Goal: Check status: Check status

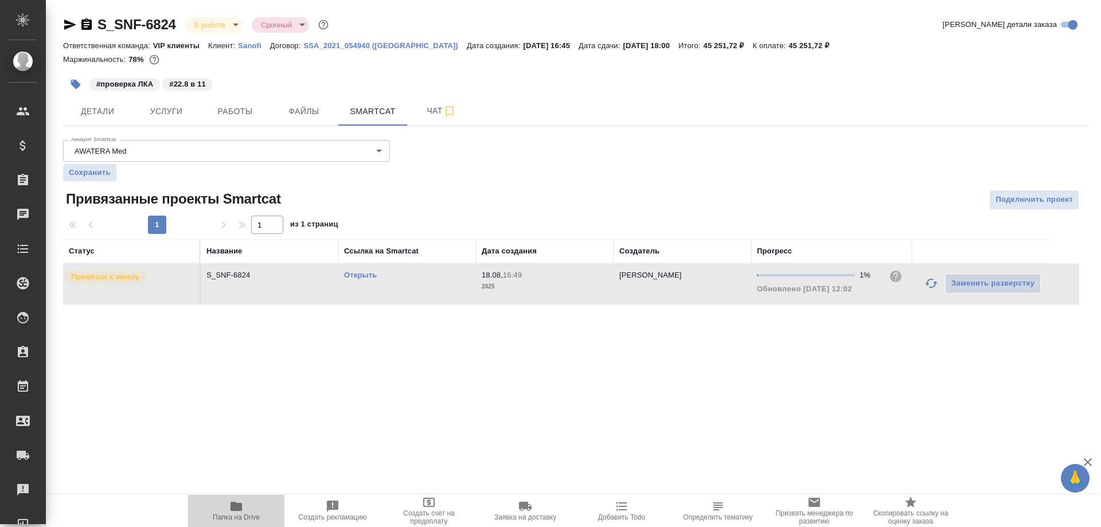
click at [241, 506] on icon "button" at bounding box center [235, 506] width 11 height 9
click at [86, 22] on icon "button" at bounding box center [86, 23] width 10 height 11
click at [232, 506] on icon "button" at bounding box center [235, 506] width 11 height 9
click at [71, 22] on icon "button" at bounding box center [70, 25] width 14 height 14
click at [357, 277] on link "Открыть" at bounding box center [360, 275] width 33 height 9
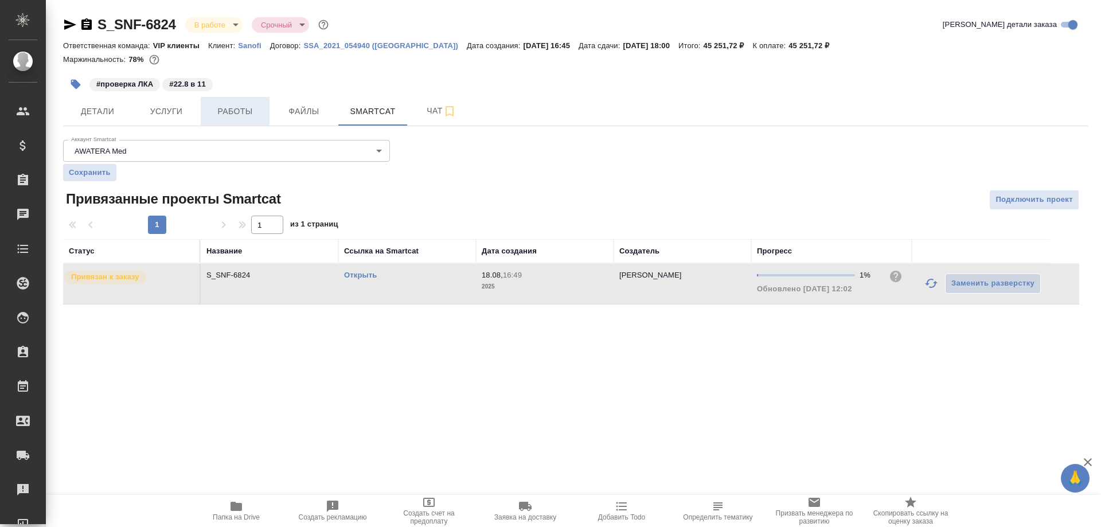
click at [228, 111] on span "Работы" at bounding box center [235, 111] width 55 height 14
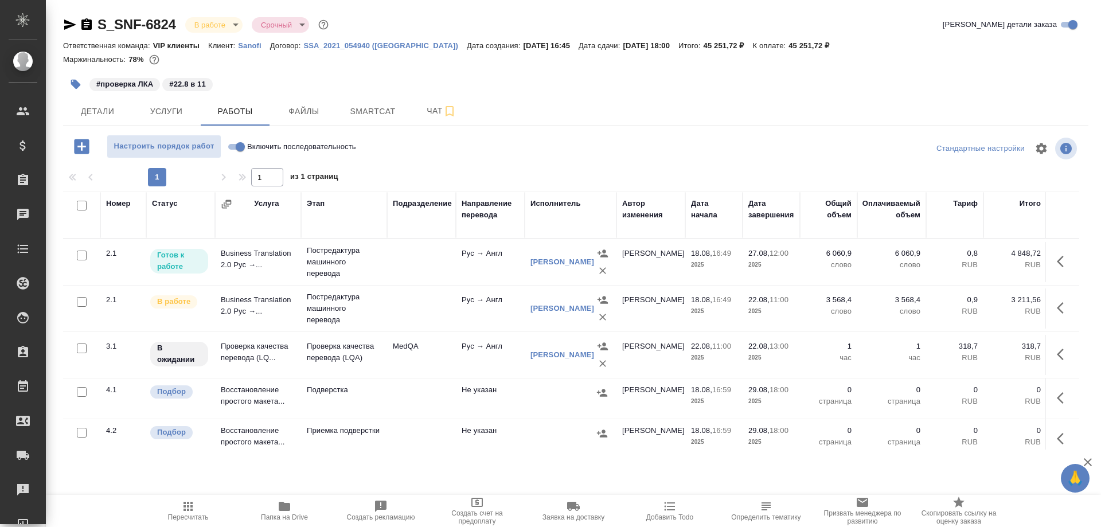
click at [262, 282] on td "Проверка качества перевода (LQ..." at bounding box center [258, 262] width 86 height 40
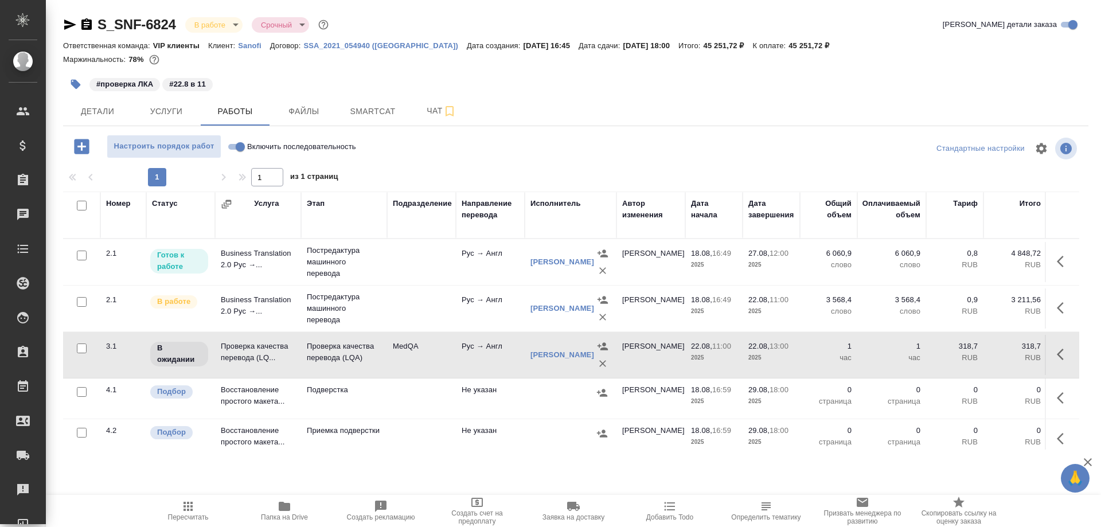
click at [262, 282] on td "Проверка качества перевода (LQ..." at bounding box center [258, 262] width 86 height 40
click at [83, 21] on icon "button" at bounding box center [86, 23] width 10 height 11
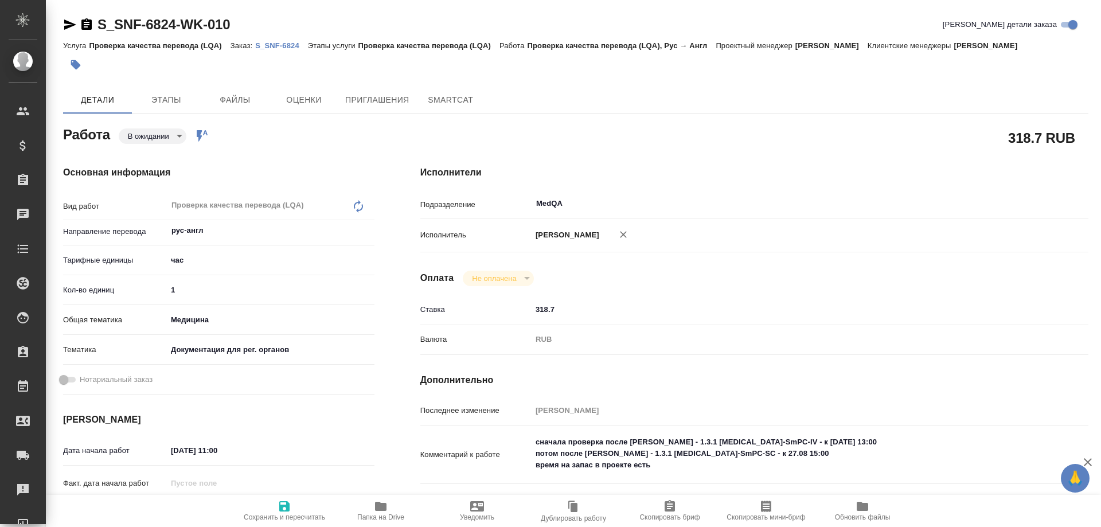
type textarea "x"
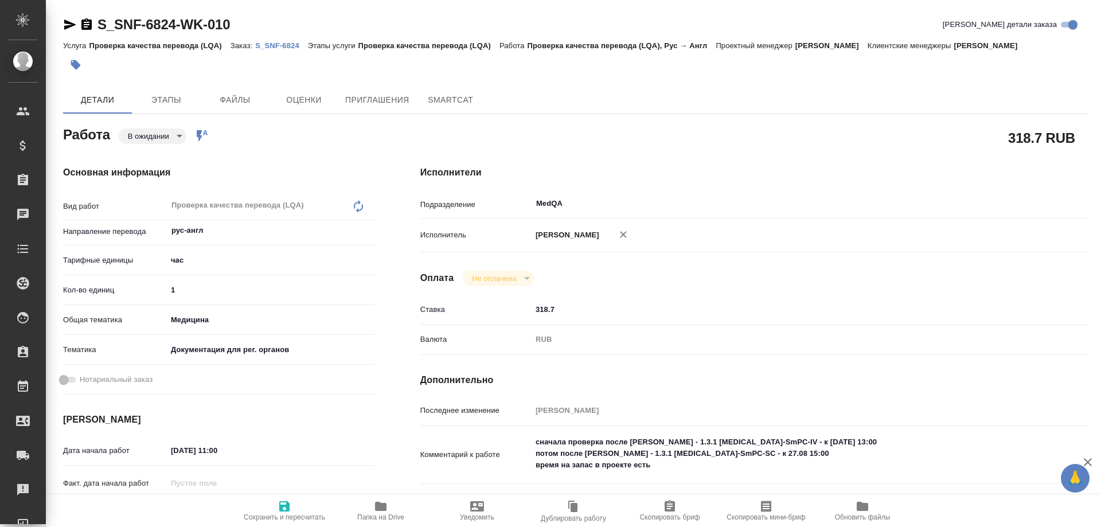
type textarea "x"
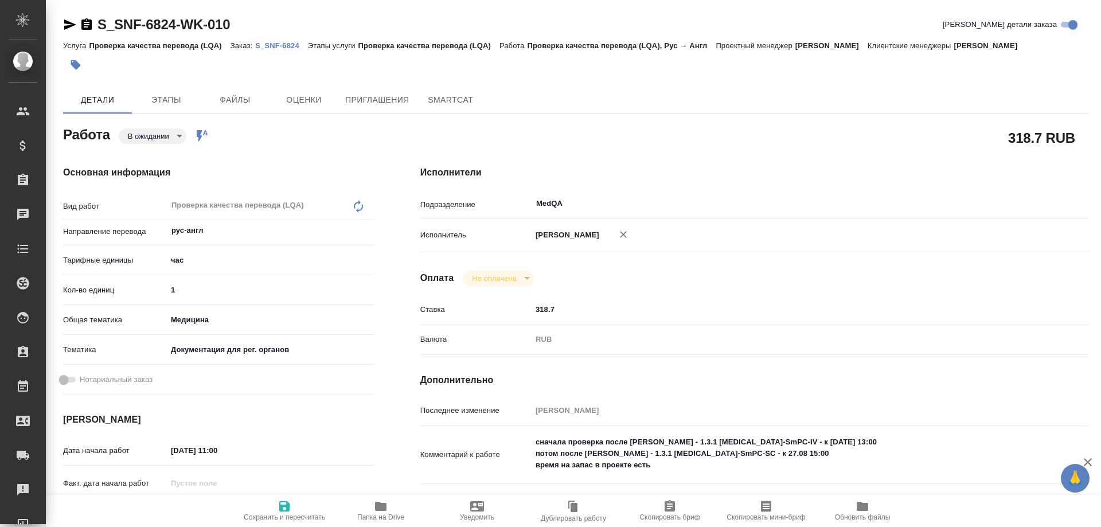
type textarea "x"
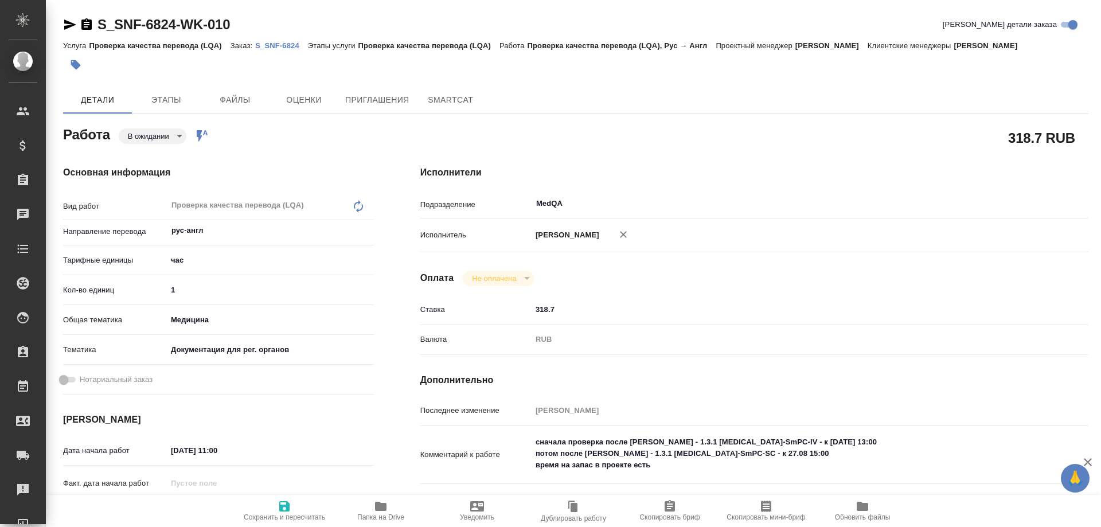
type textarea "x"
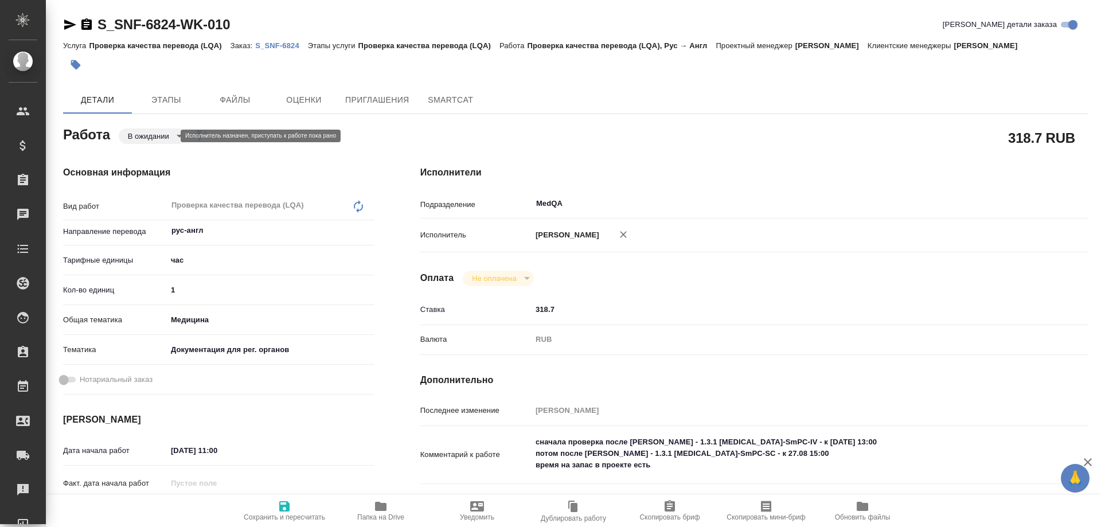
type textarea "x"
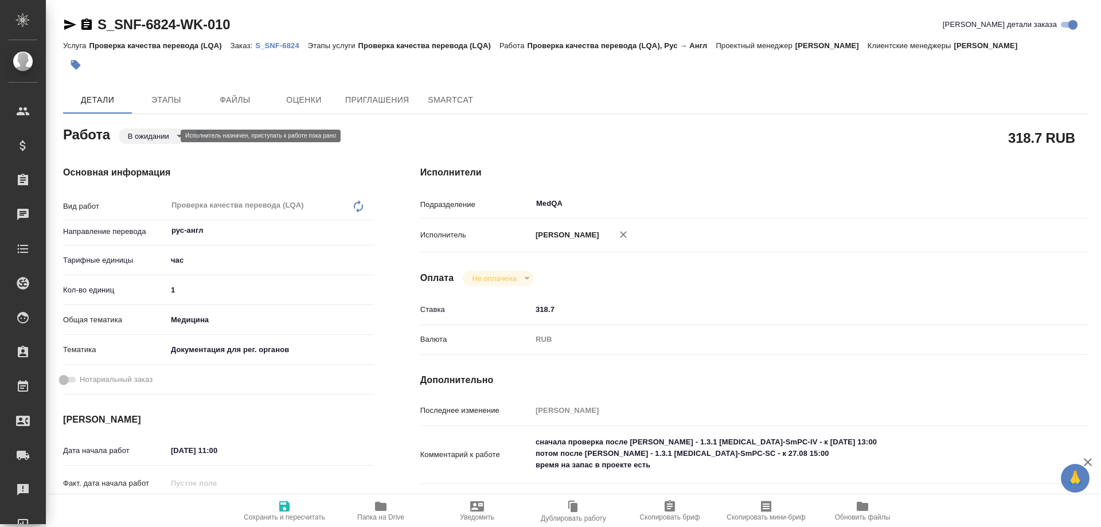
type textarea "x"
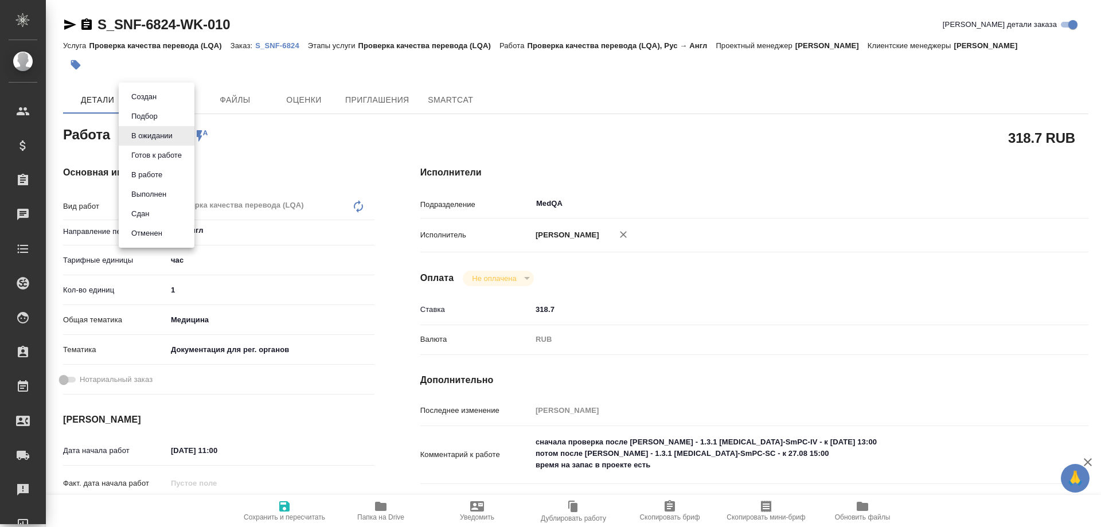
click at [179, 137] on body "🙏 .cls-1 fill:#fff; AWATERA Solovyova Elena Клиенты Спецификации Заказы 0 Чаты …" at bounding box center [550, 263] width 1101 height 527
click at [155, 167] on li "В работе" at bounding box center [157, 174] width 76 height 19
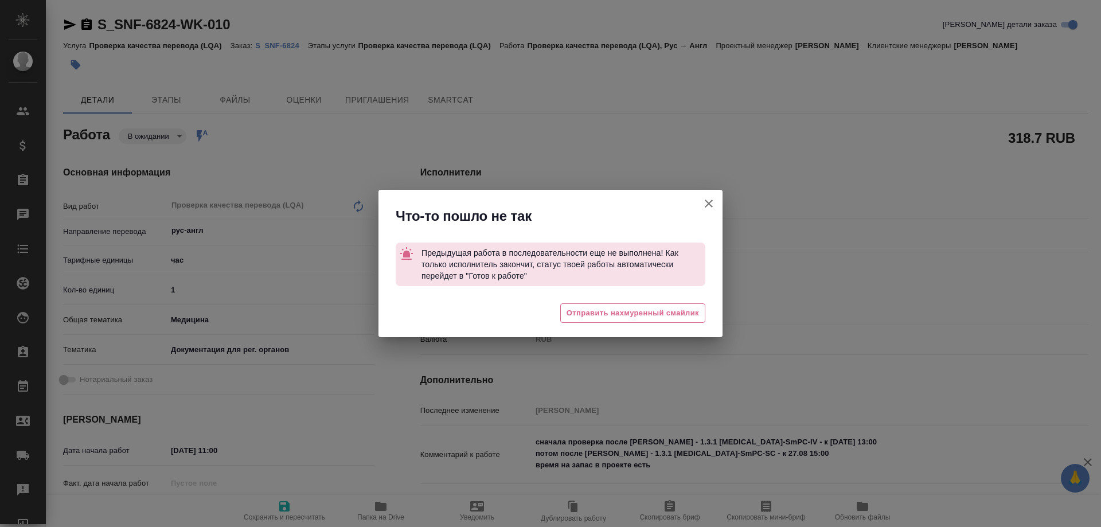
type textarea "x"
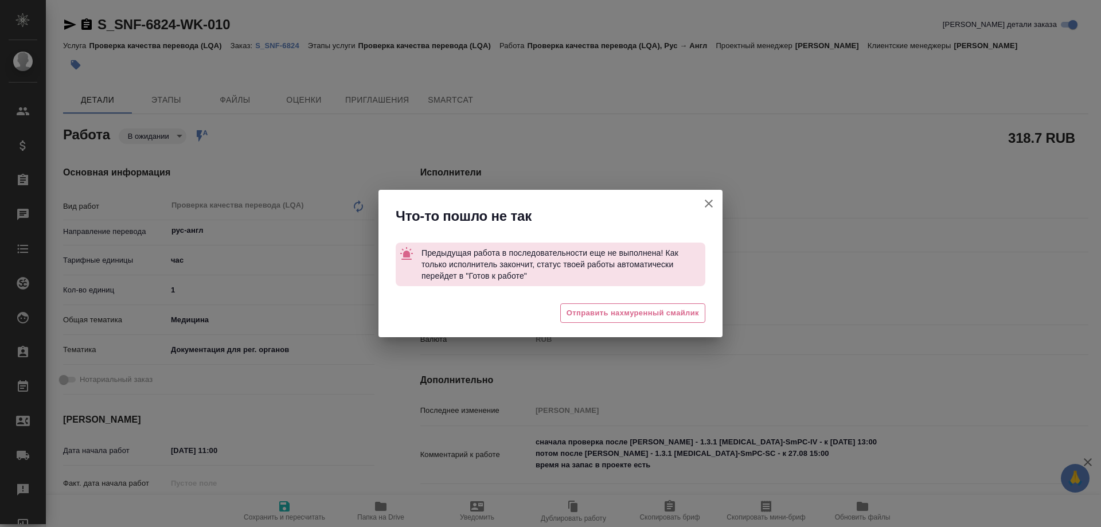
type textarea "x"
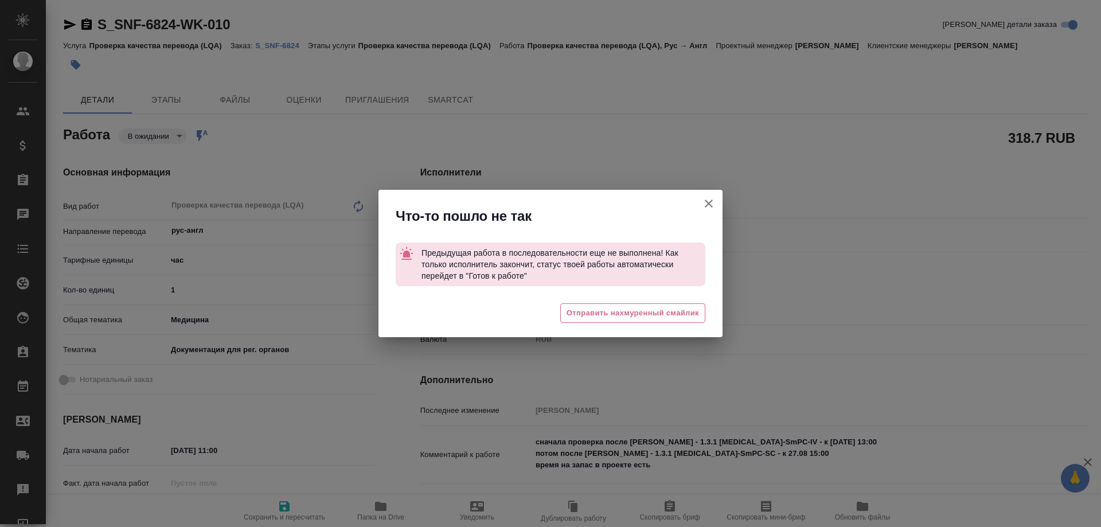
type textarea "x"
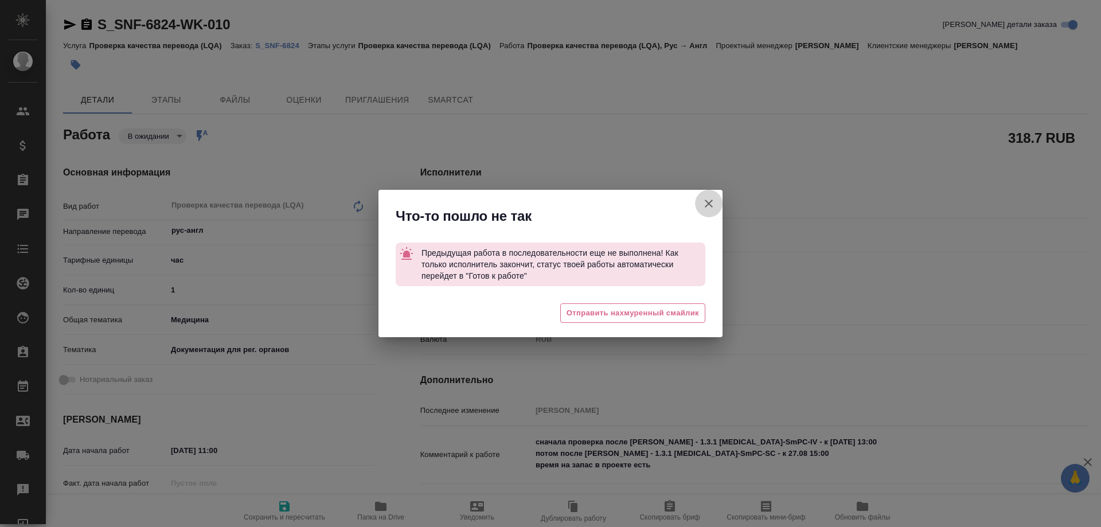
click at [710, 202] on icon "button" at bounding box center [709, 203] width 8 height 8
type textarea "x"
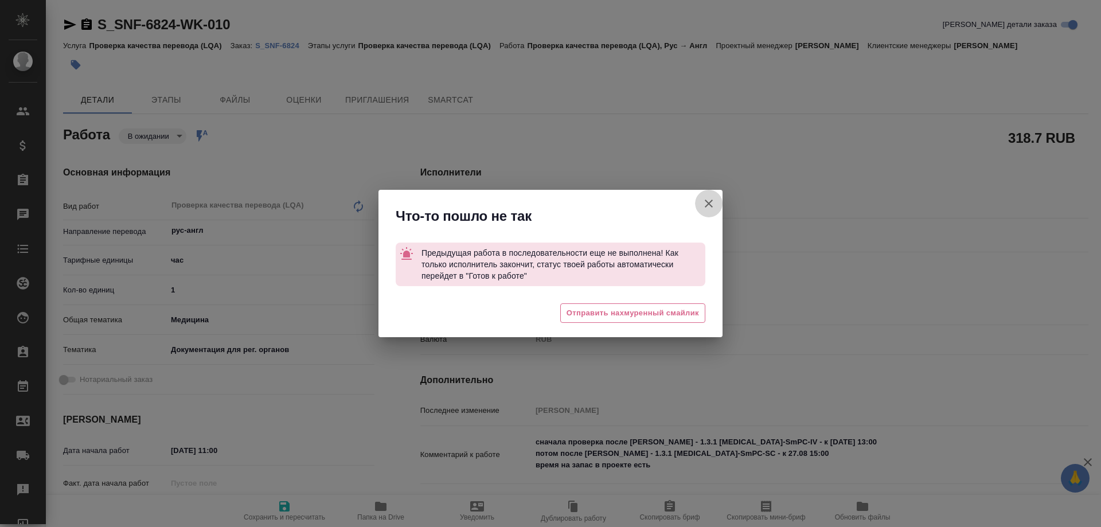
type textarea "x"
